Goal: Task Accomplishment & Management: Manage account settings

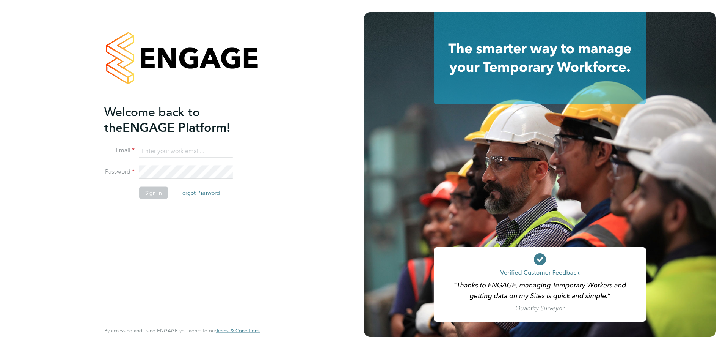
type input "support@engagetech.com"
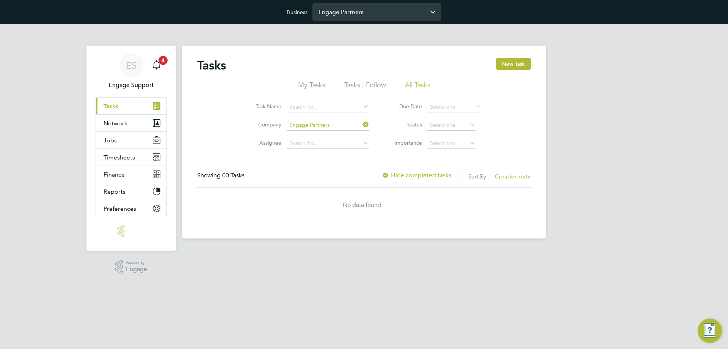
click at [359, 12] on input "Engage Partners" at bounding box center [377, 12] width 129 height 18
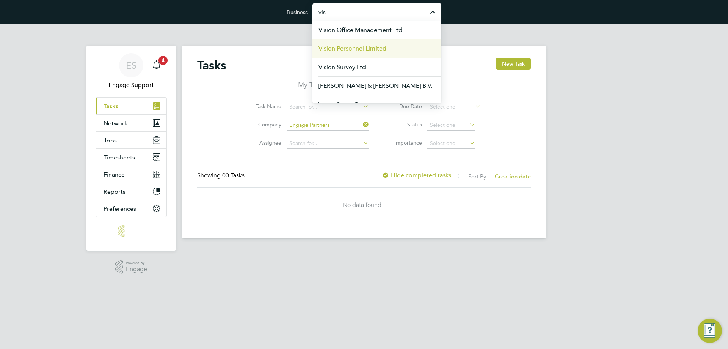
scroll to position [30, 0]
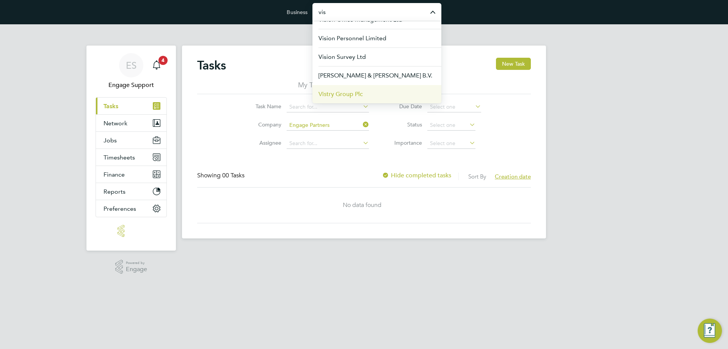
click at [348, 93] on span "Vistry Group Plc" at bounding box center [341, 94] width 44 height 9
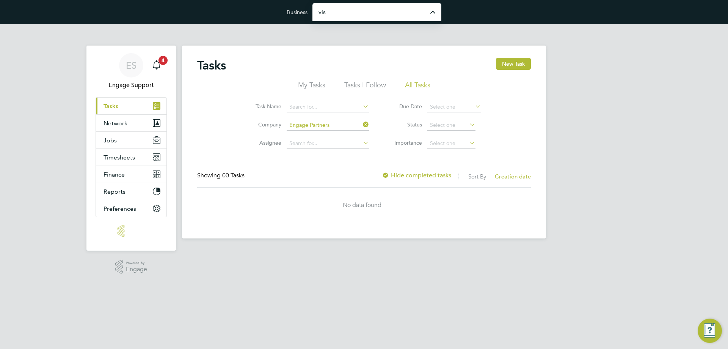
type input "Vistry Group Plc"
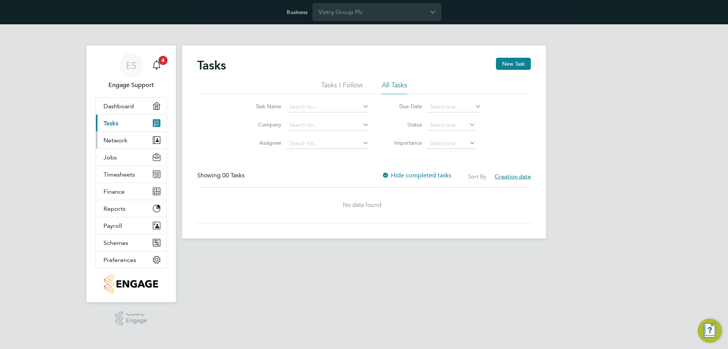
click at [117, 145] on button "Network" at bounding box center [131, 140] width 71 height 17
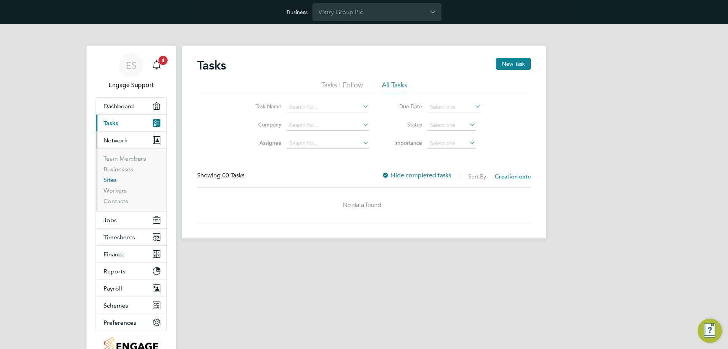
click at [110, 183] on link "Sites" at bounding box center [110, 179] width 13 height 7
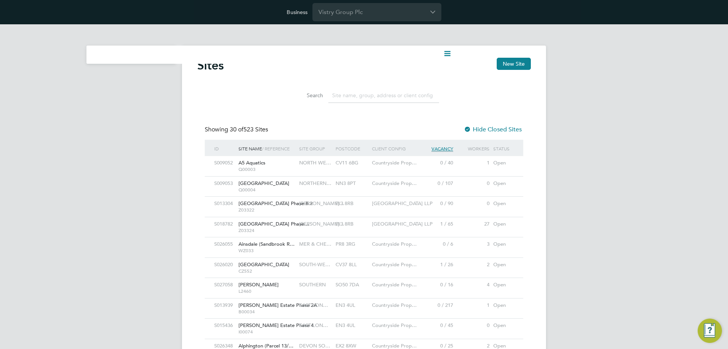
click at [280, 250] on span "WZ033" at bounding box center [267, 250] width 57 height 6
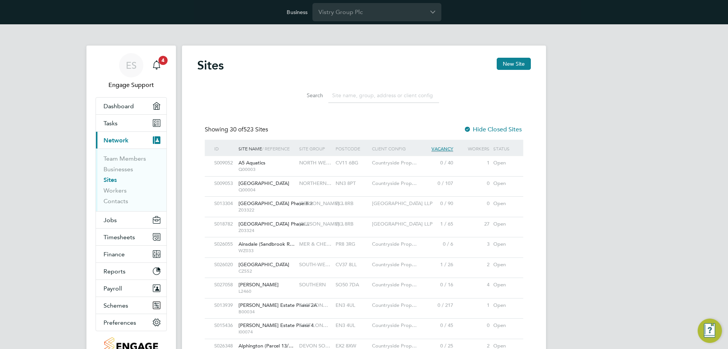
click at [119, 218] on button "Jobs" at bounding box center [131, 219] width 71 height 17
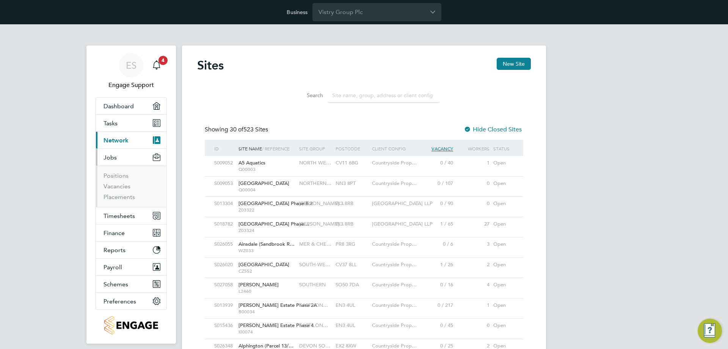
click at [121, 190] on li "Vacancies" at bounding box center [132, 187] width 57 height 11
click at [121, 185] on link "Vacancies" at bounding box center [117, 185] width 27 height 7
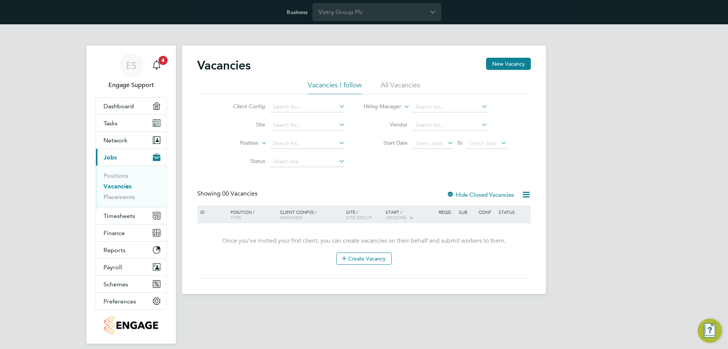
click at [409, 87] on li "All Vacancies" at bounding box center [400, 87] width 39 height 14
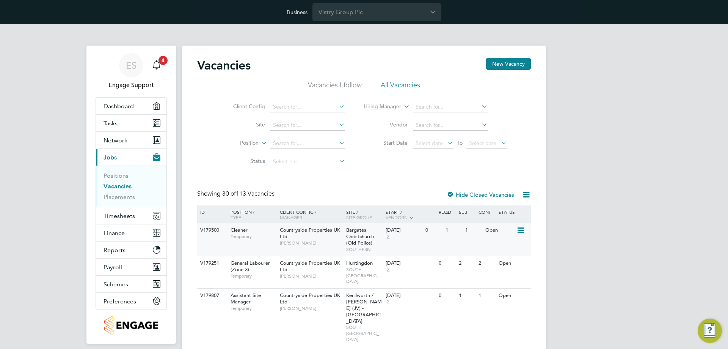
click at [332, 239] on div "Countryside Properties UK Ltd Ben Kinchin" at bounding box center [311, 236] width 66 height 26
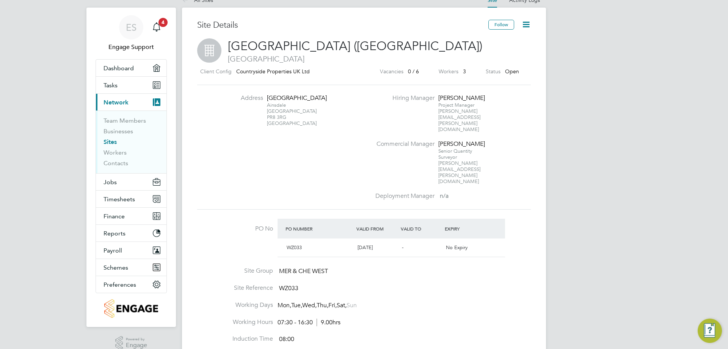
scroll to position [76, 0]
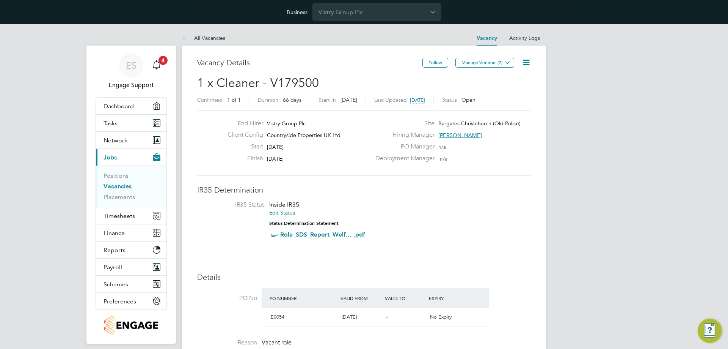
click at [527, 60] on icon at bounding box center [526, 62] width 9 height 9
click at [512, 82] on li "Edit Vacancy e" at bounding box center [508, 80] width 44 height 11
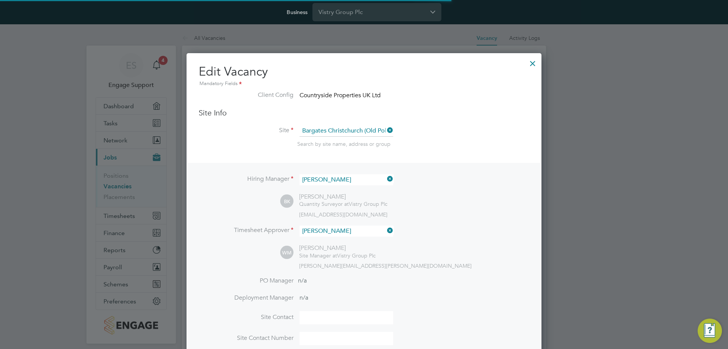
scroll to position [4, 4]
click at [536, 62] on div at bounding box center [533, 62] width 14 height 14
